Goal: Task Accomplishment & Management: Complete application form

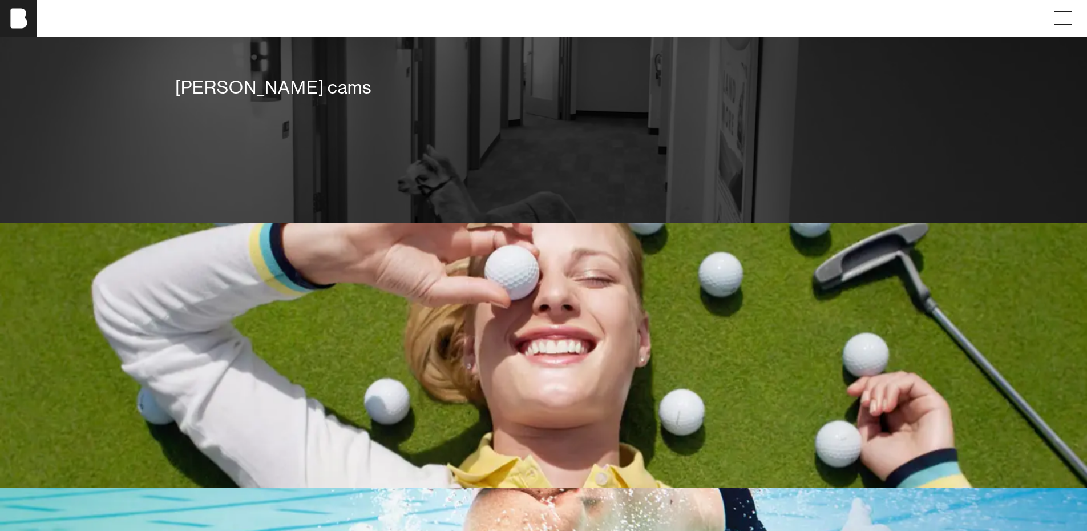
scroll to position [1827, 0]
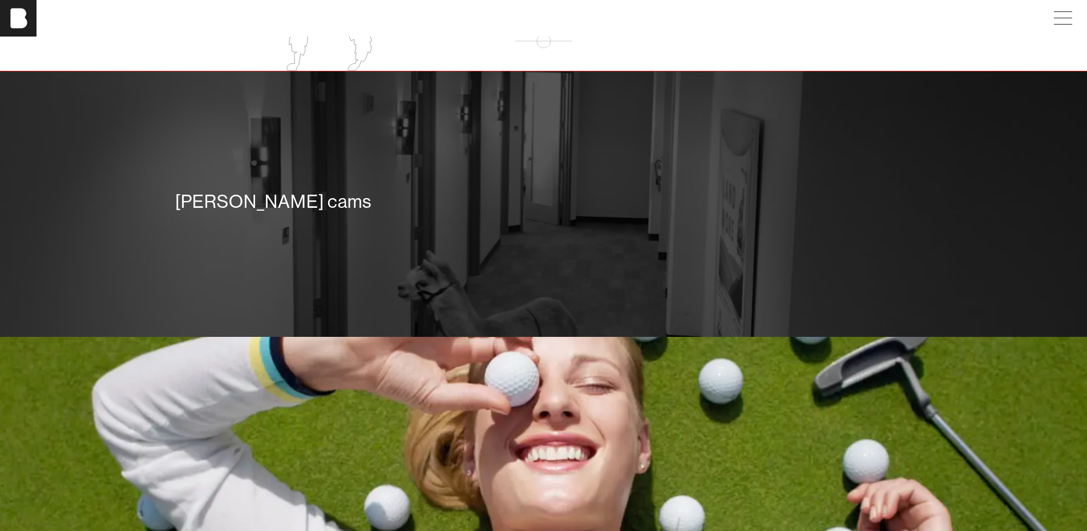
click at [688, 223] on div "[PERSON_NAME] cams" at bounding box center [543, 204] width 753 height 82
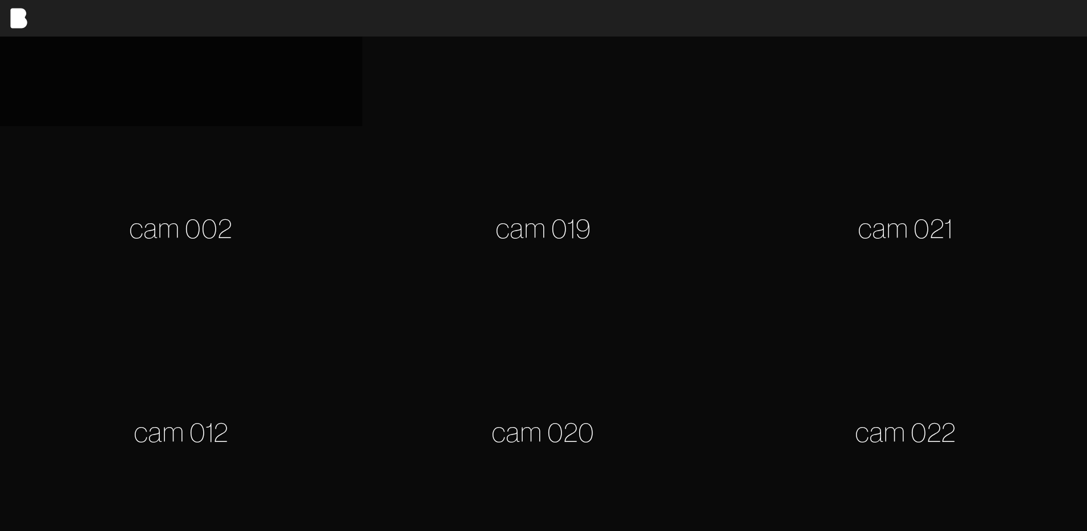
scroll to position [228, 0]
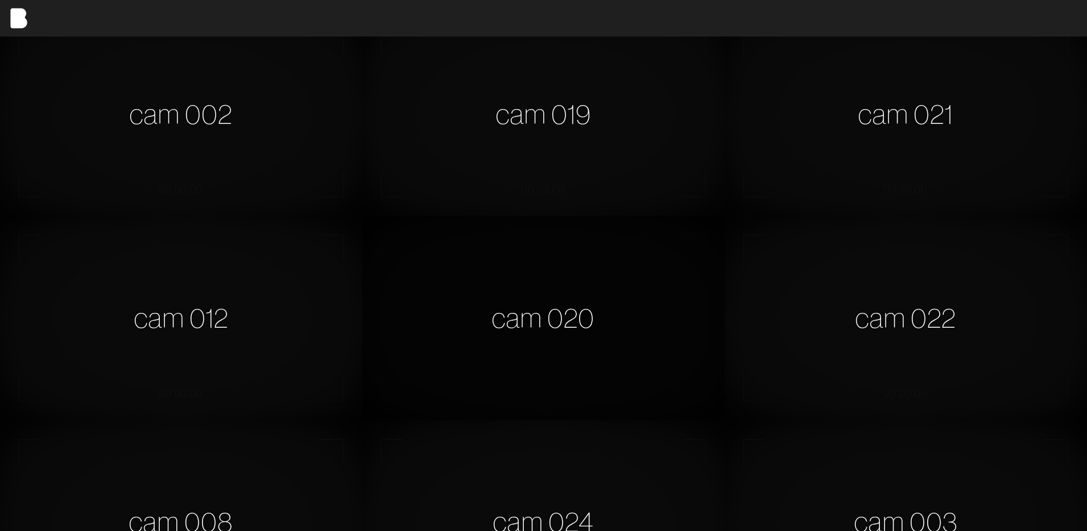
click at [636, 334] on div "cam 020" at bounding box center [543, 318] width 362 height 204
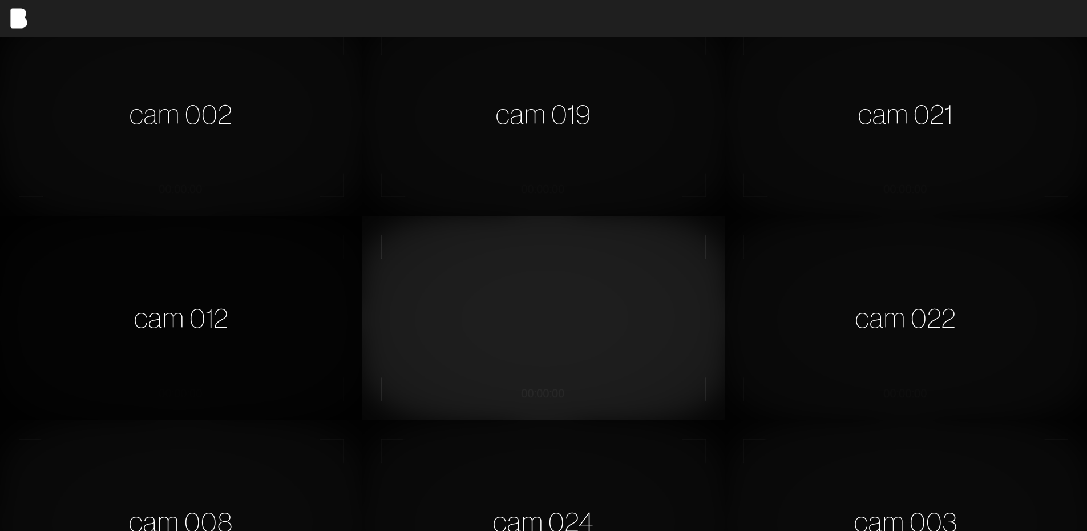
click at [194, 313] on div "cam 012" at bounding box center [181, 318] width 362 height 204
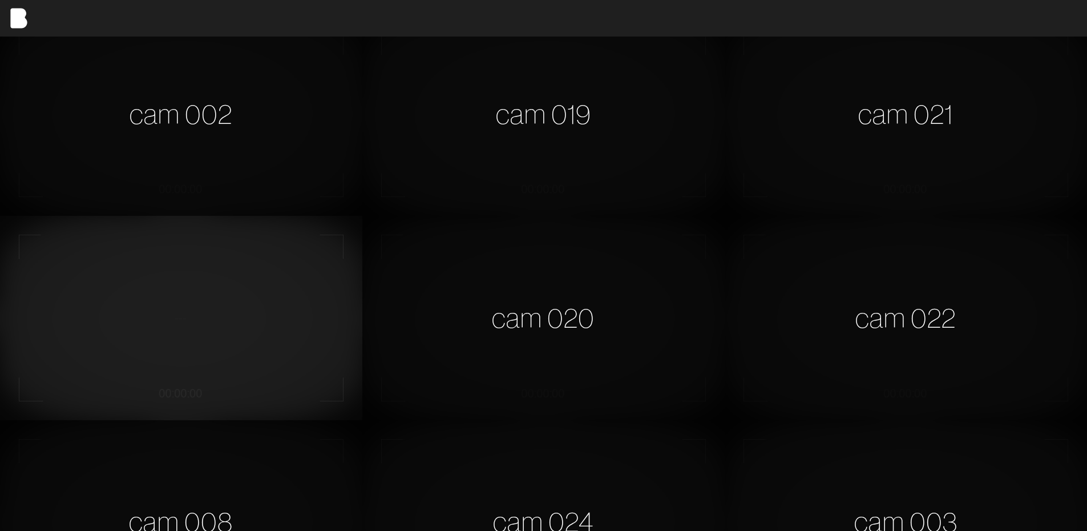
scroll to position [0, 0]
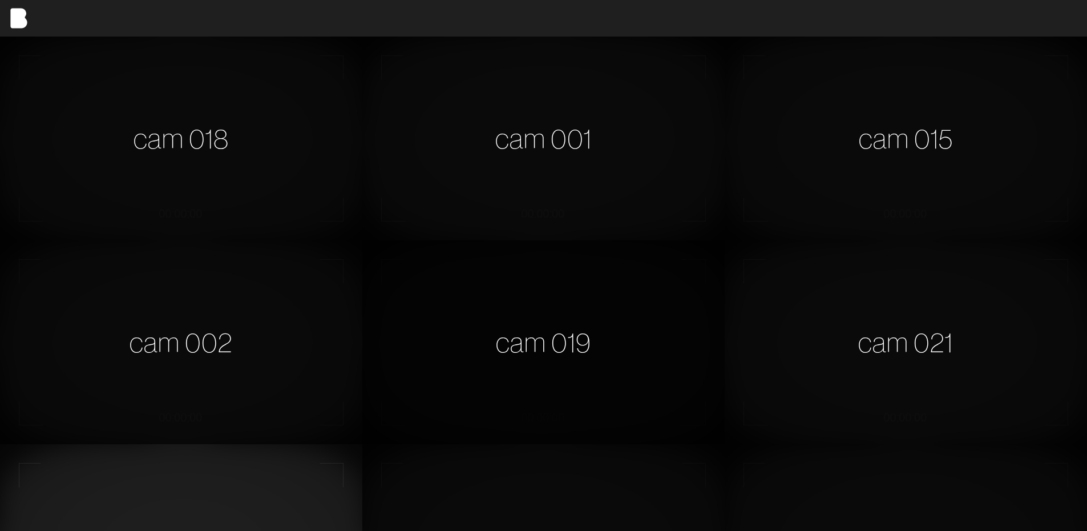
click at [627, 358] on div "cam 019" at bounding box center [543, 342] width 362 height 204
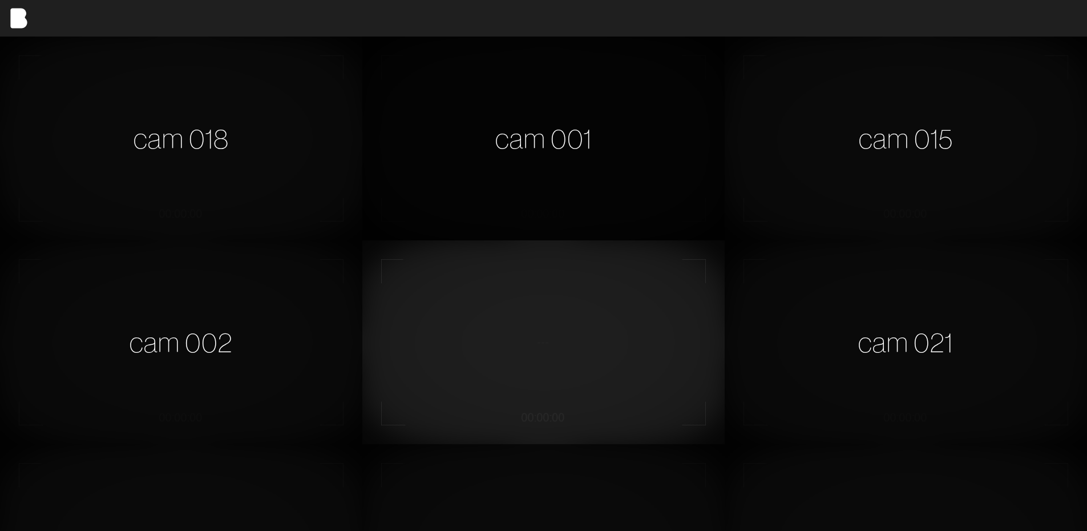
click at [632, 194] on div "cam 001" at bounding box center [543, 139] width 362 height 204
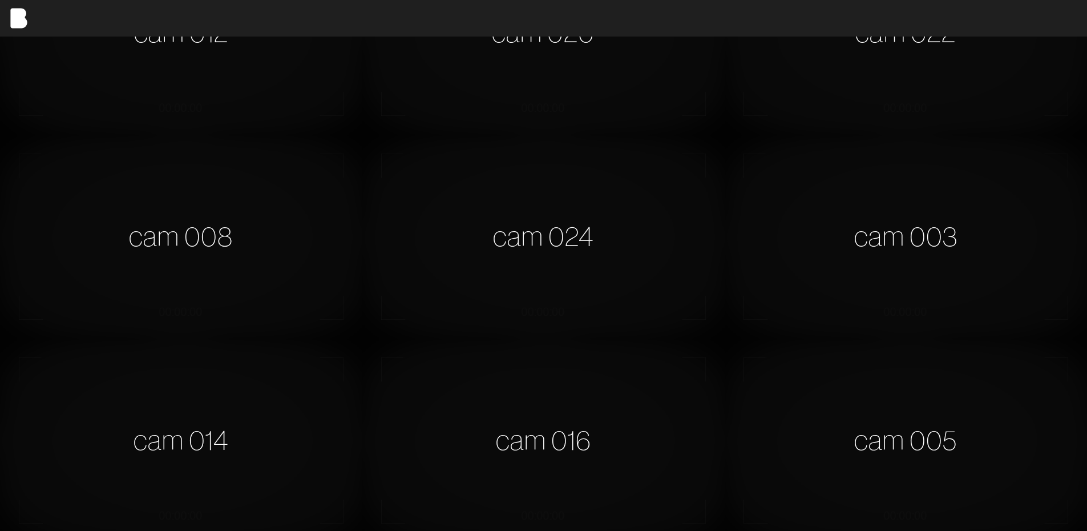
scroll to position [799, 0]
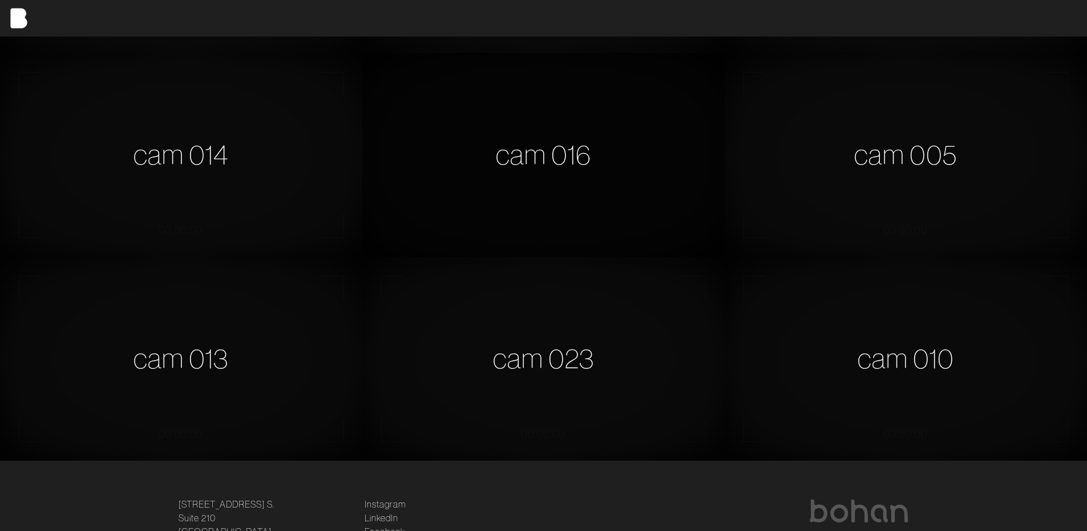
click at [533, 99] on div "cam 016" at bounding box center [543, 155] width 362 height 204
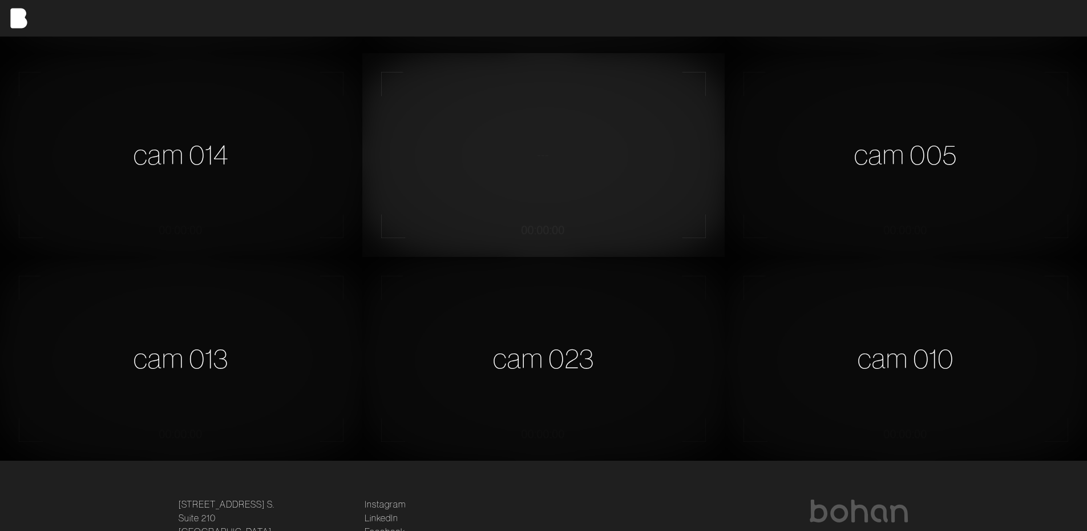
scroll to position [914, 0]
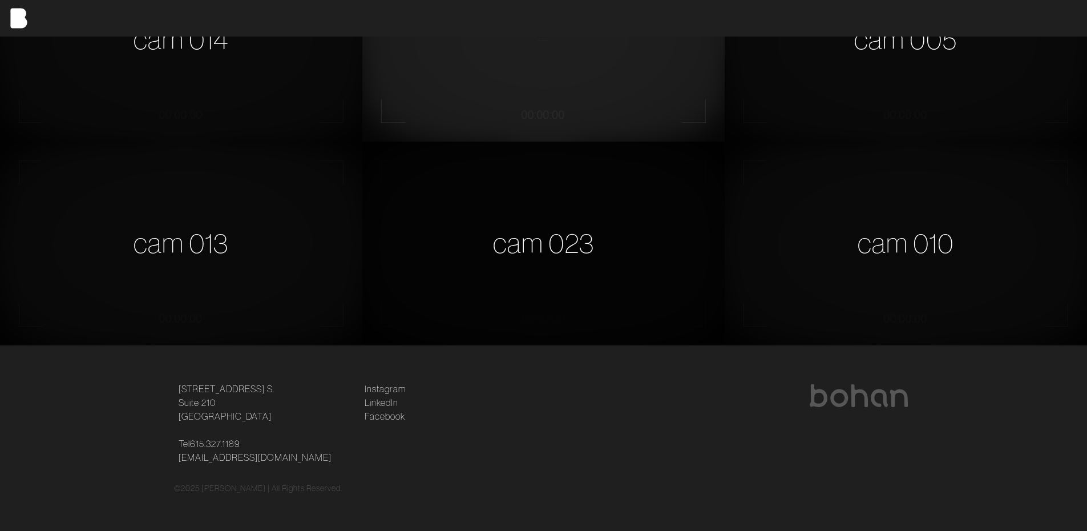
click at [601, 183] on div "cam 023" at bounding box center [543, 244] width 362 height 204
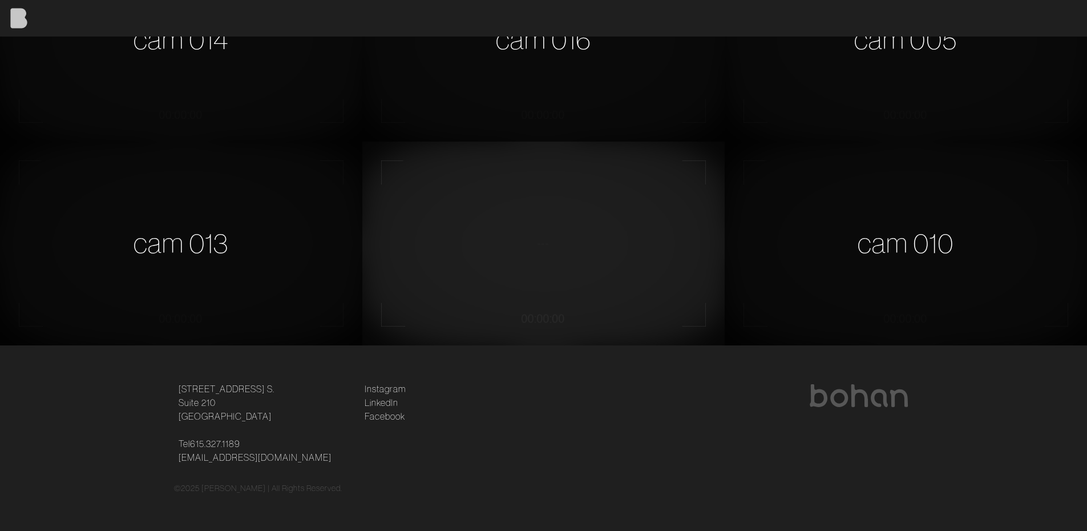
click at [11, 28] on img at bounding box center [18, 18] width 37 height 37
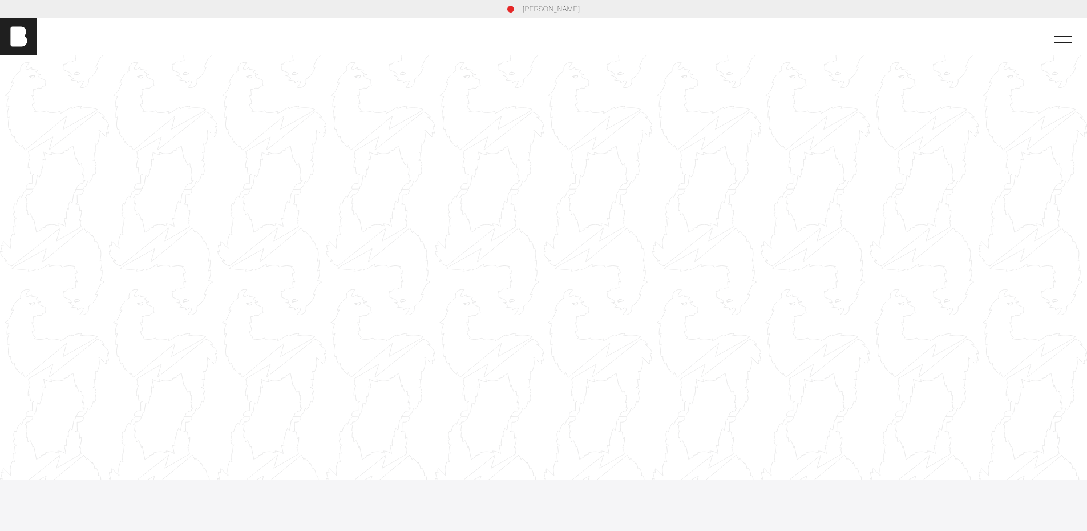
drag, startPoint x: 515, startPoint y: 174, endPoint x: 333, endPoint y: 137, distance: 185.8
click at [333, 137] on div at bounding box center [543, 267] width 1087 height 612
click at [438, 219] on div at bounding box center [543, 267] width 1087 height 612
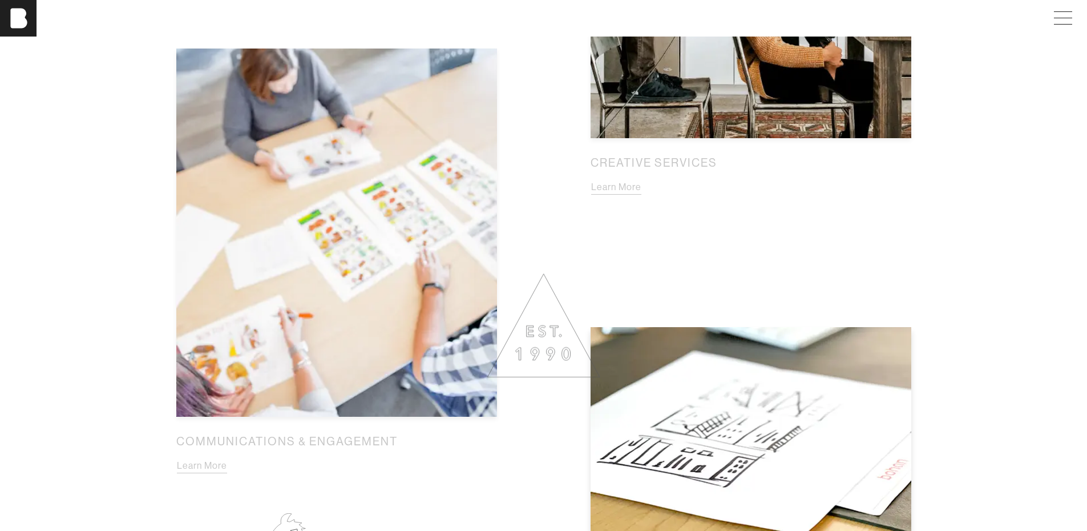
scroll to position [1515, 0]
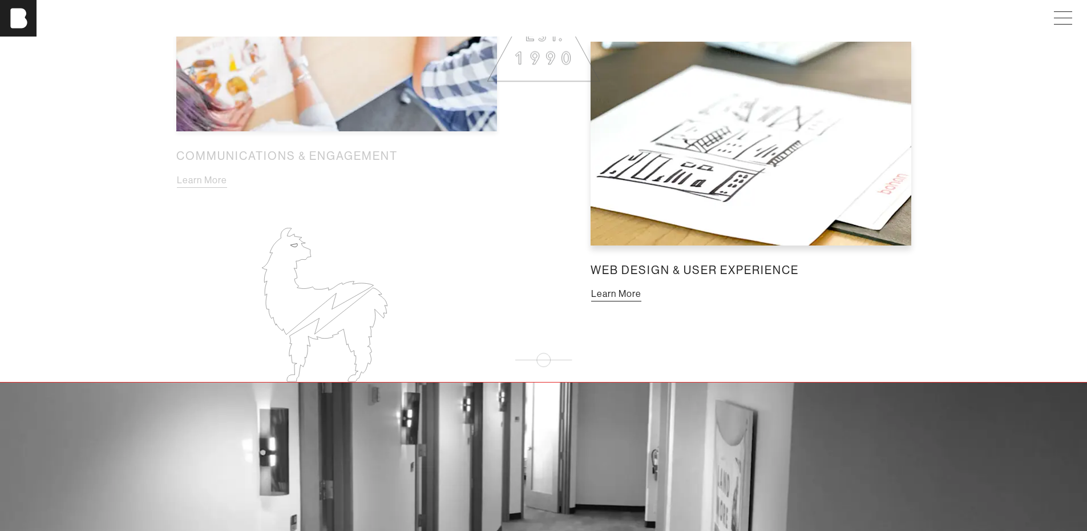
click at [642, 287] on button "Learn More" at bounding box center [616, 294] width 51 height 15
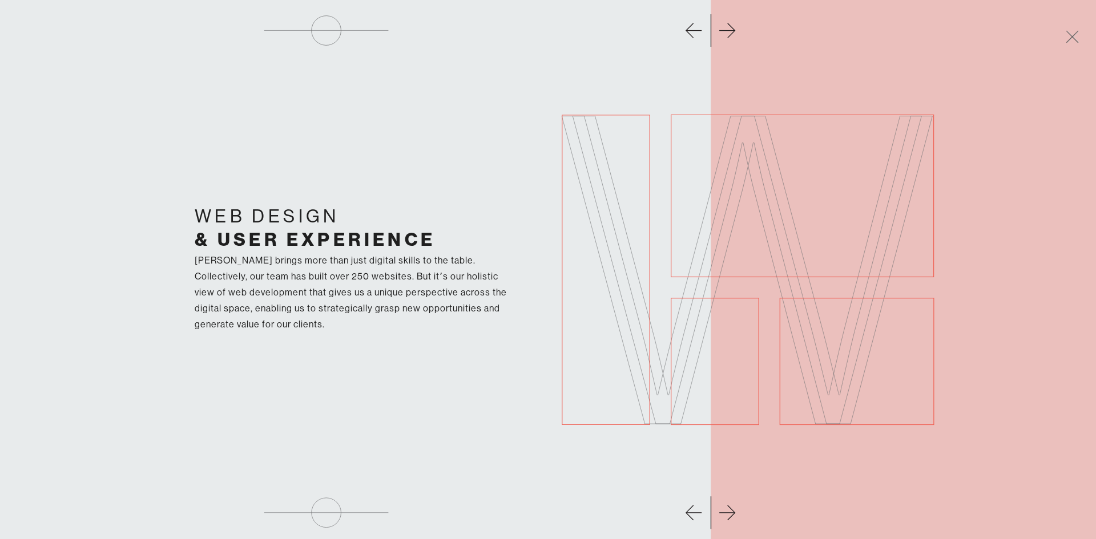
click at [727, 33] on div at bounding box center [548, 27] width 1082 height 55
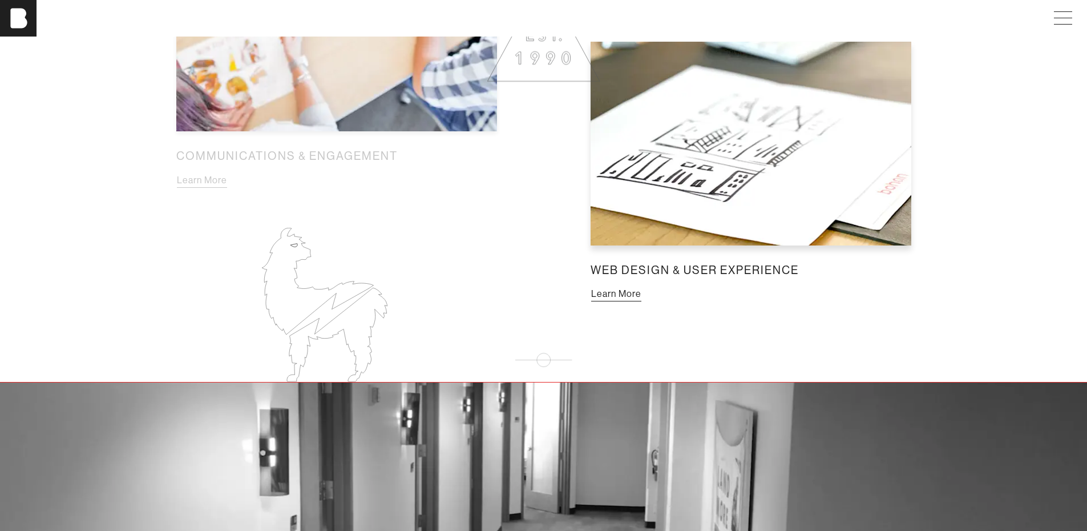
click at [642, 287] on button "Learn More" at bounding box center [616, 294] width 51 height 15
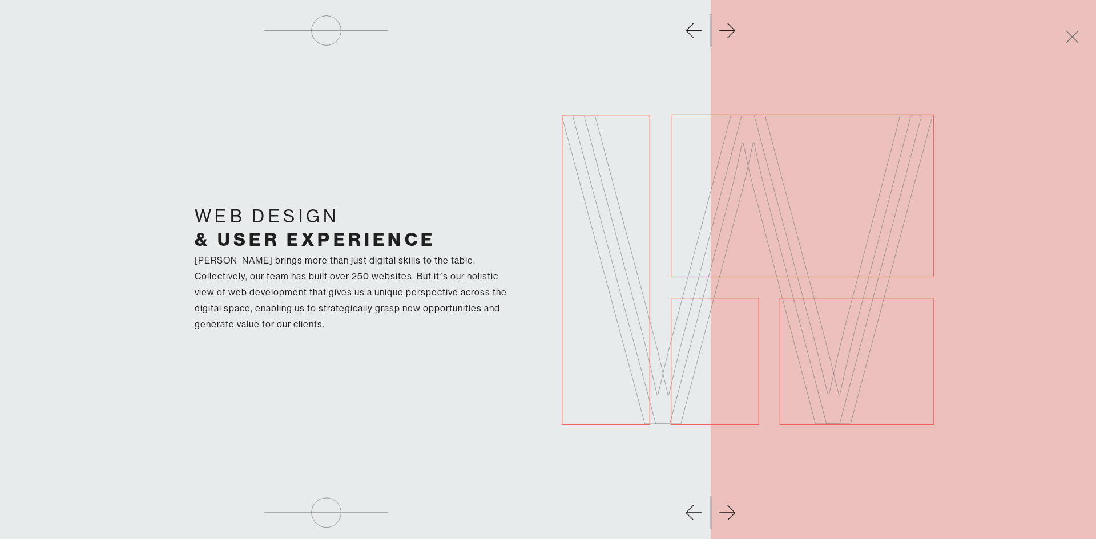
click at [727, 514] on div "Web Design & User Experience [PERSON_NAME] brings more than just digital skills…" at bounding box center [547, 269] width 799 height 539
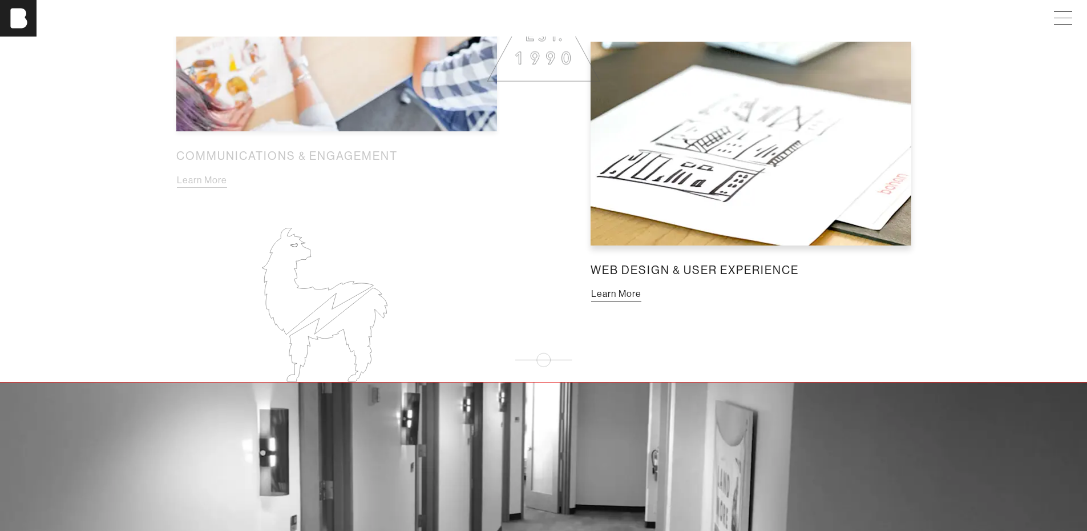
click at [639, 293] on button "Learn More" at bounding box center [616, 294] width 51 height 15
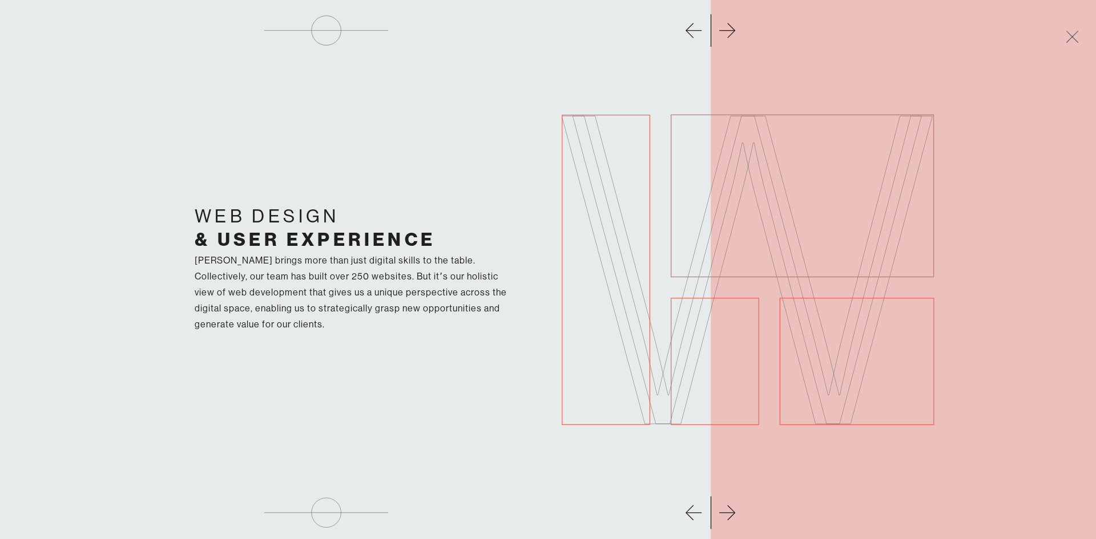
click at [694, 172] on div "Web Design & User Experience [PERSON_NAME] brings more than just digital skills…" at bounding box center [547, 269] width 799 height 539
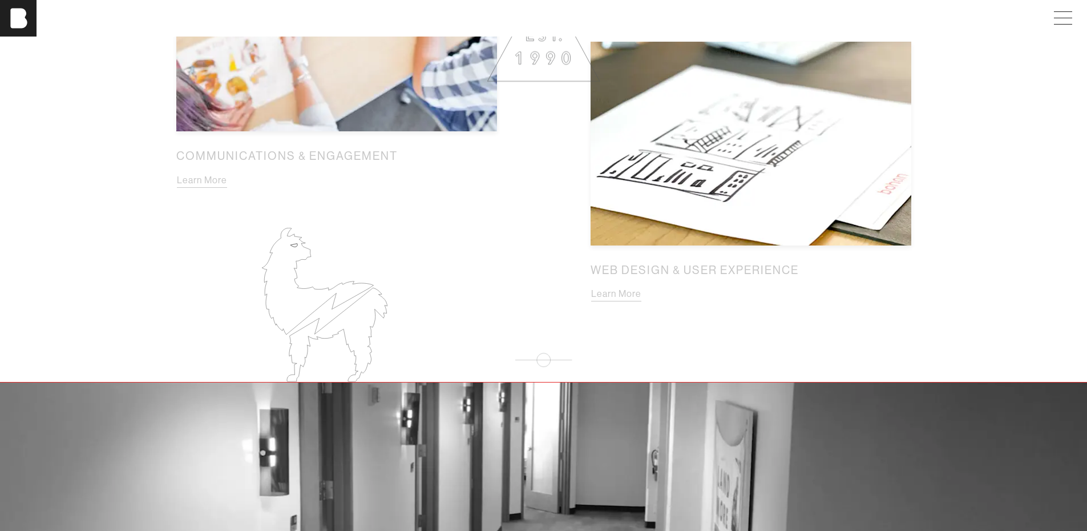
scroll to position [1287, 0]
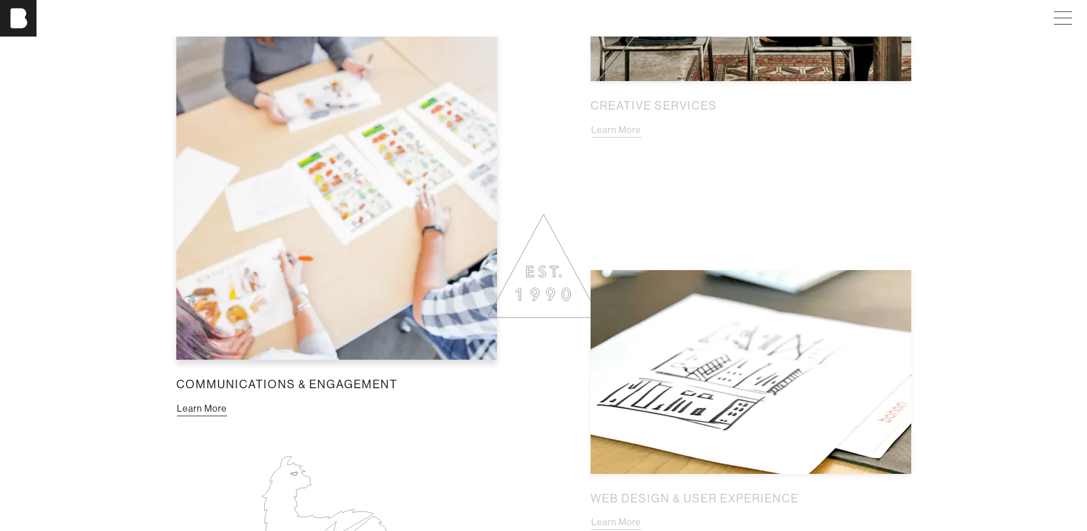
click at [228, 401] on button "Learn More" at bounding box center [201, 408] width 51 height 15
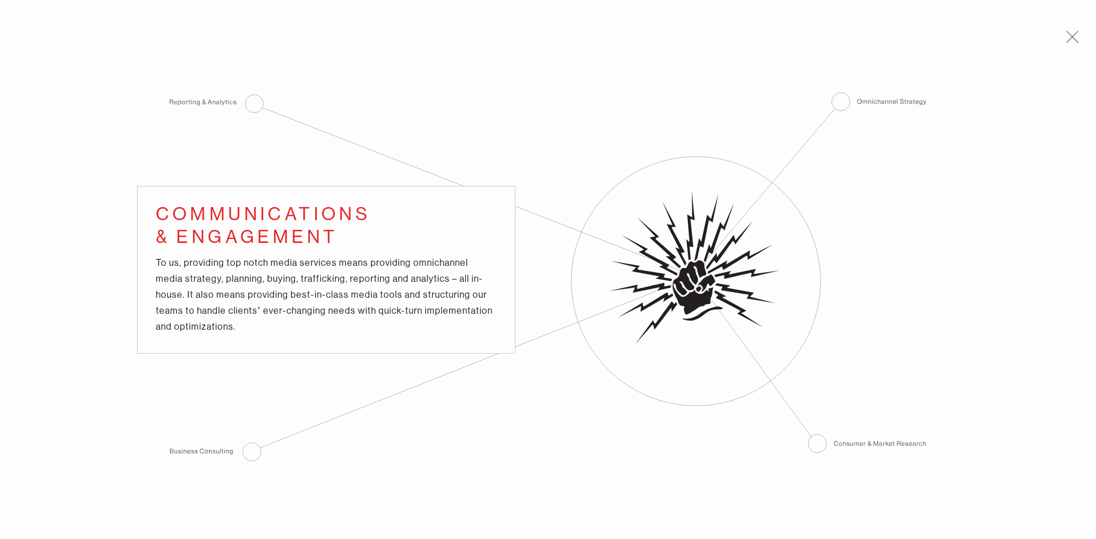
click at [245, 106] on div "Communications & Engagement To us, providing top notch media services means pro…" at bounding box center [548, 269] width 1096 height 539
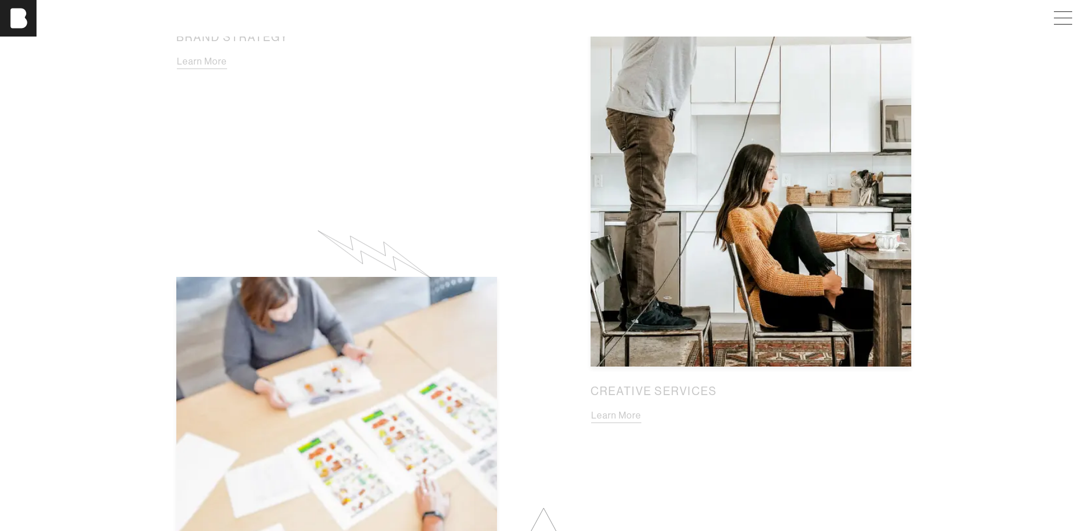
scroll to position [831, 0]
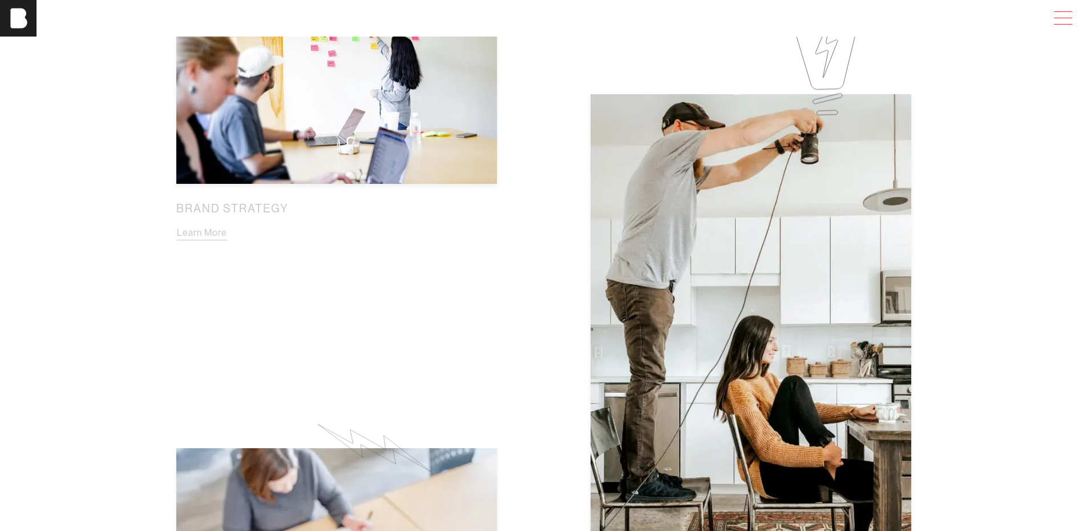
click at [1069, 16] on span at bounding box center [1061, 18] width 26 height 21
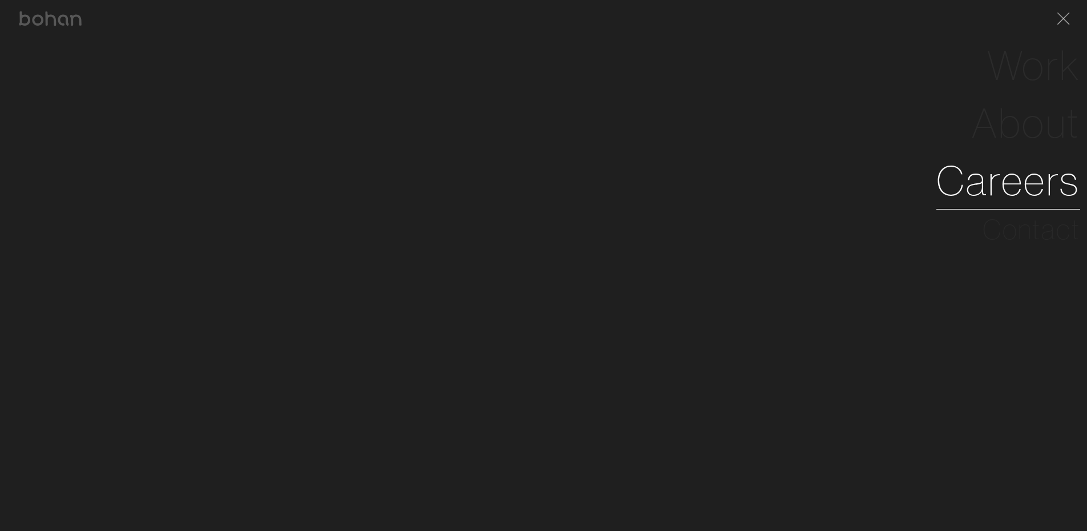
click at [1029, 183] on link "Careers" at bounding box center [1009, 181] width 144 height 58
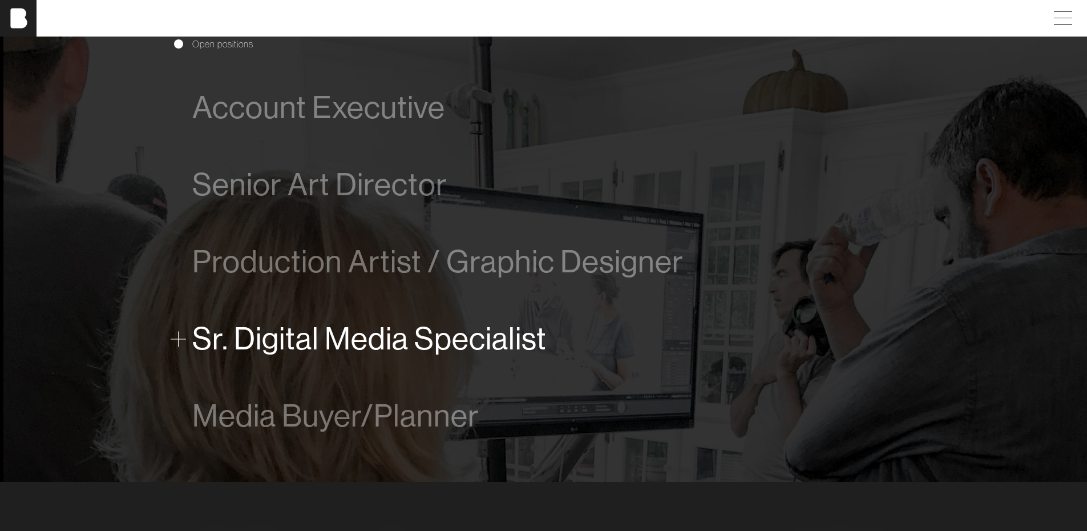
scroll to position [628, 0]
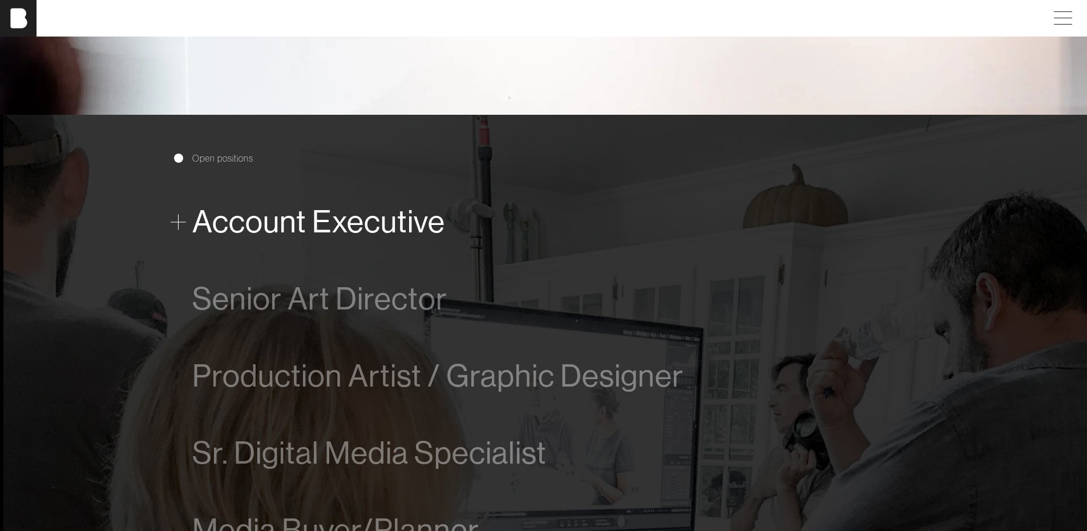
click at [404, 206] on span "Account Executive" at bounding box center [318, 221] width 253 height 35
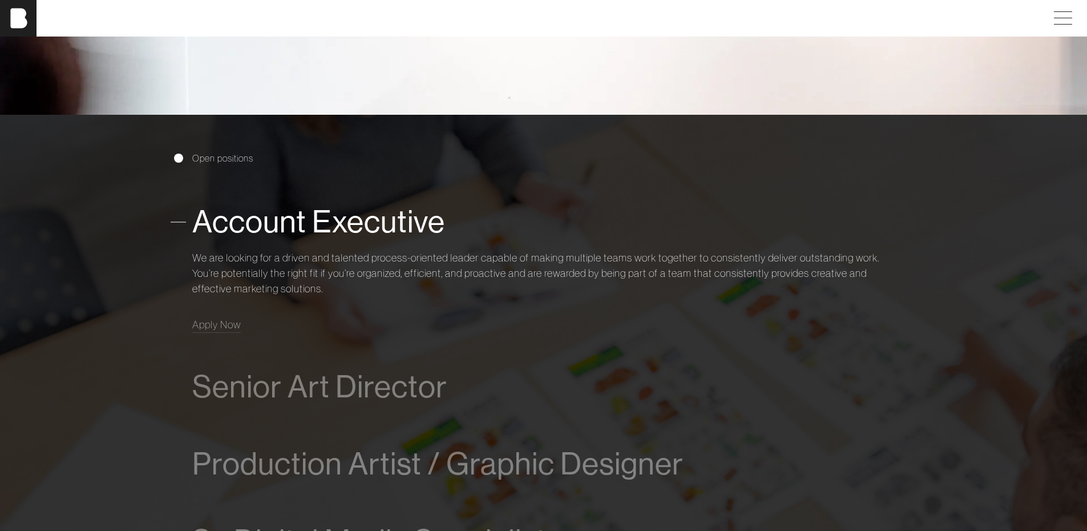
scroll to position [748, 0]
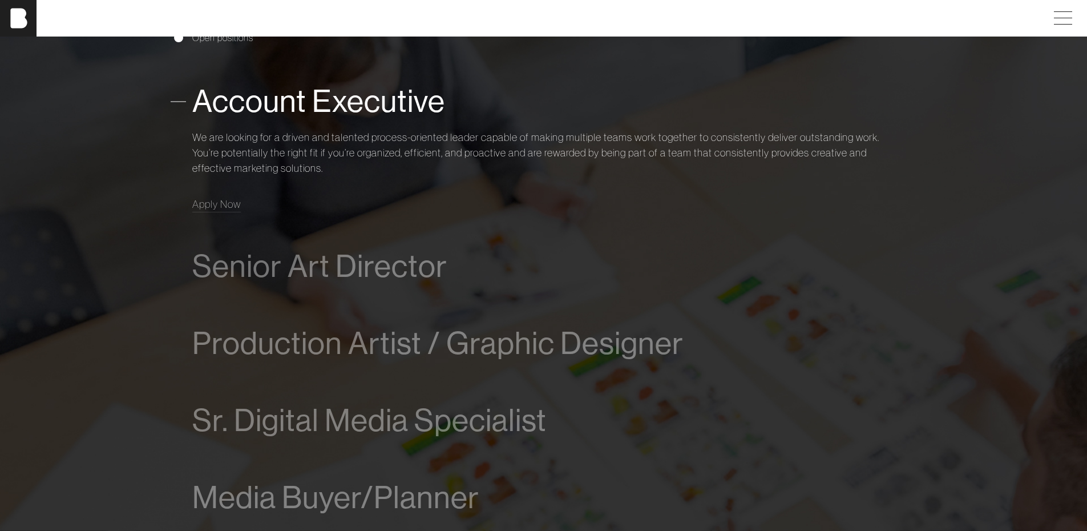
click at [433, 272] on span "Senior Art Director" at bounding box center [319, 266] width 255 height 35
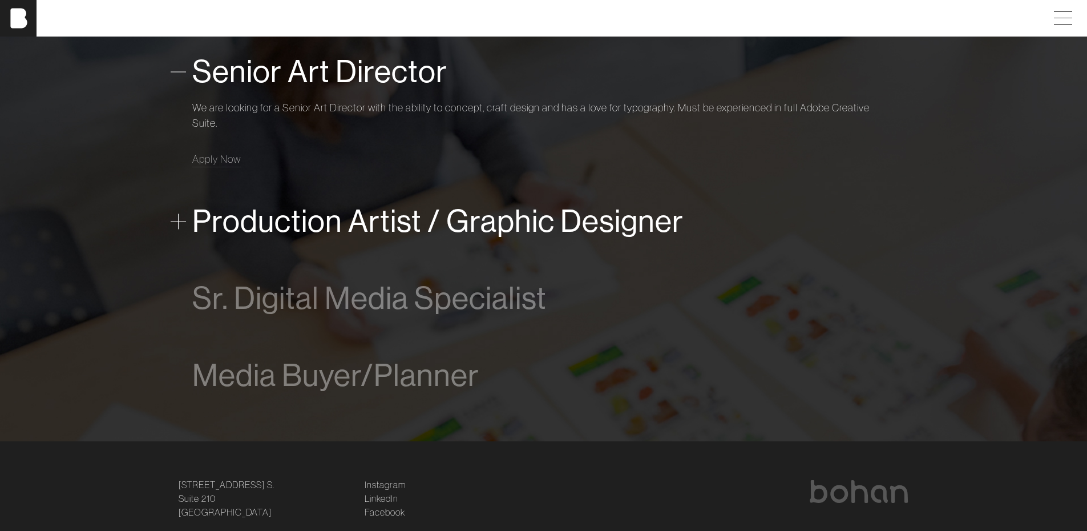
click at [394, 214] on span "Production Artist / Graphic Designer" at bounding box center [437, 221] width 491 height 35
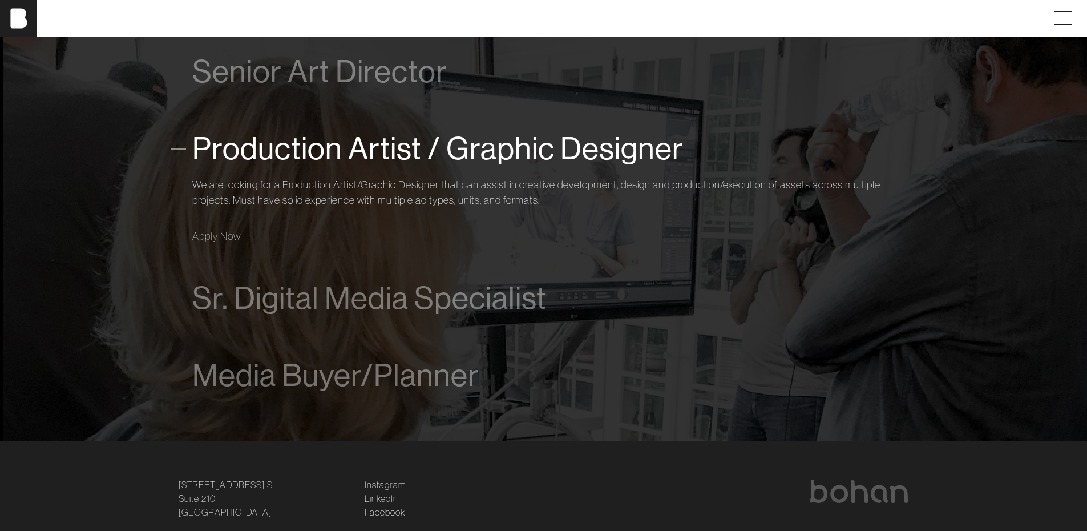
scroll to position [920, 0]
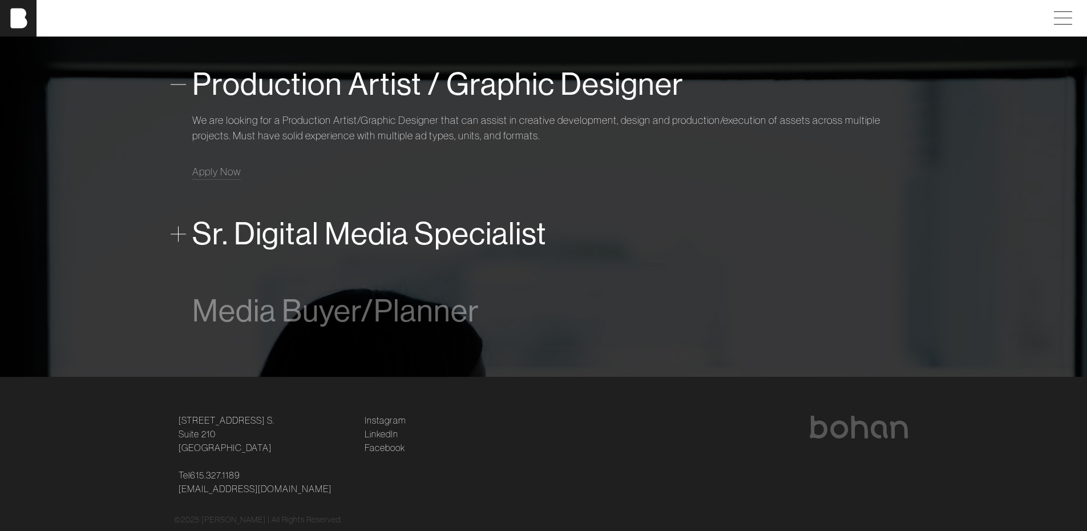
click at [348, 239] on span "Sr. Digital Media Specialist" at bounding box center [369, 233] width 354 height 35
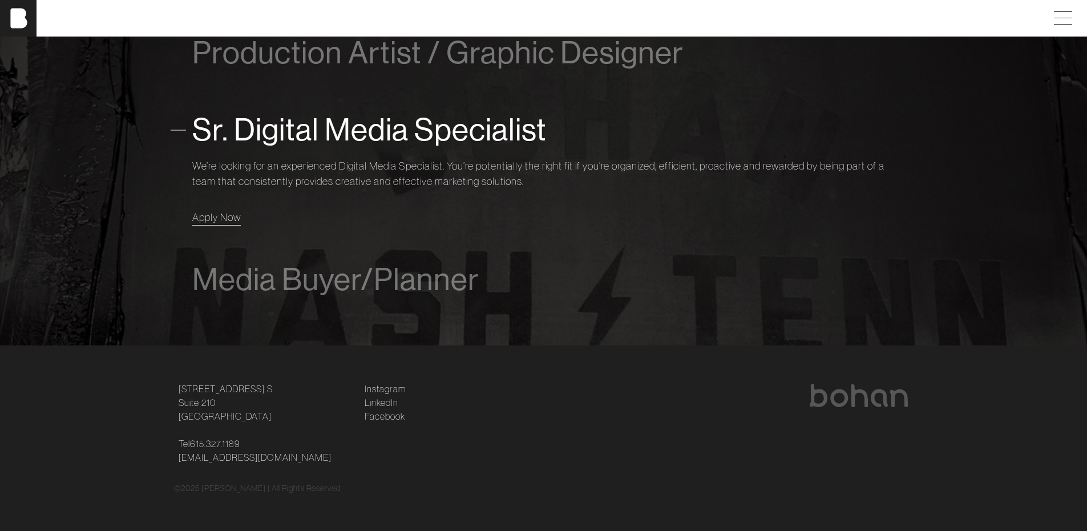
click at [217, 219] on span "Apply Now" at bounding box center [216, 217] width 49 height 13
click at [211, 219] on span "Apply Now" at bounding box center [216, 217] width 49 height 13
click at [209, 218] on span "Apply Now" at bounding box center [216, 217] width 49 height 13
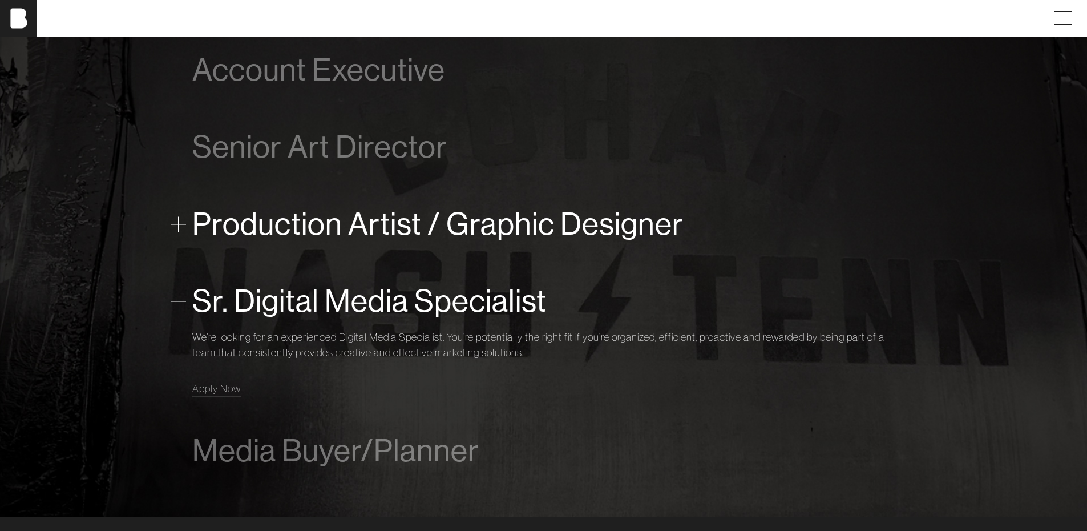
click at [240, 213] on span "Production Artist / Graphic Designer" at bounding box center [437, 224] width 491 height 35
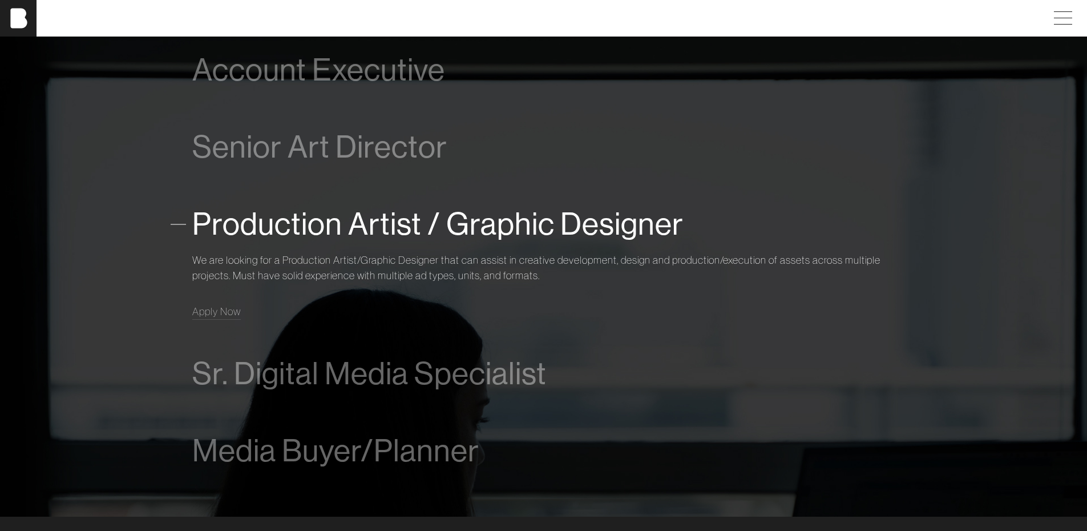
scroll to position [907, 0]
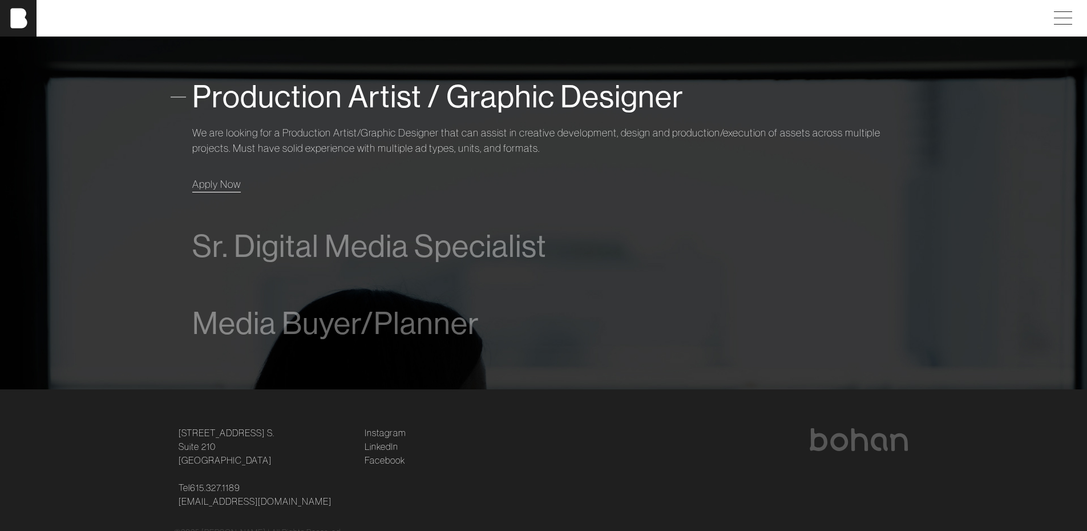
click at [218, 184] on span "Apply Now" at bounding box center [216, 184] width 49 height 13
